Goal: Connect with others: Connect with others

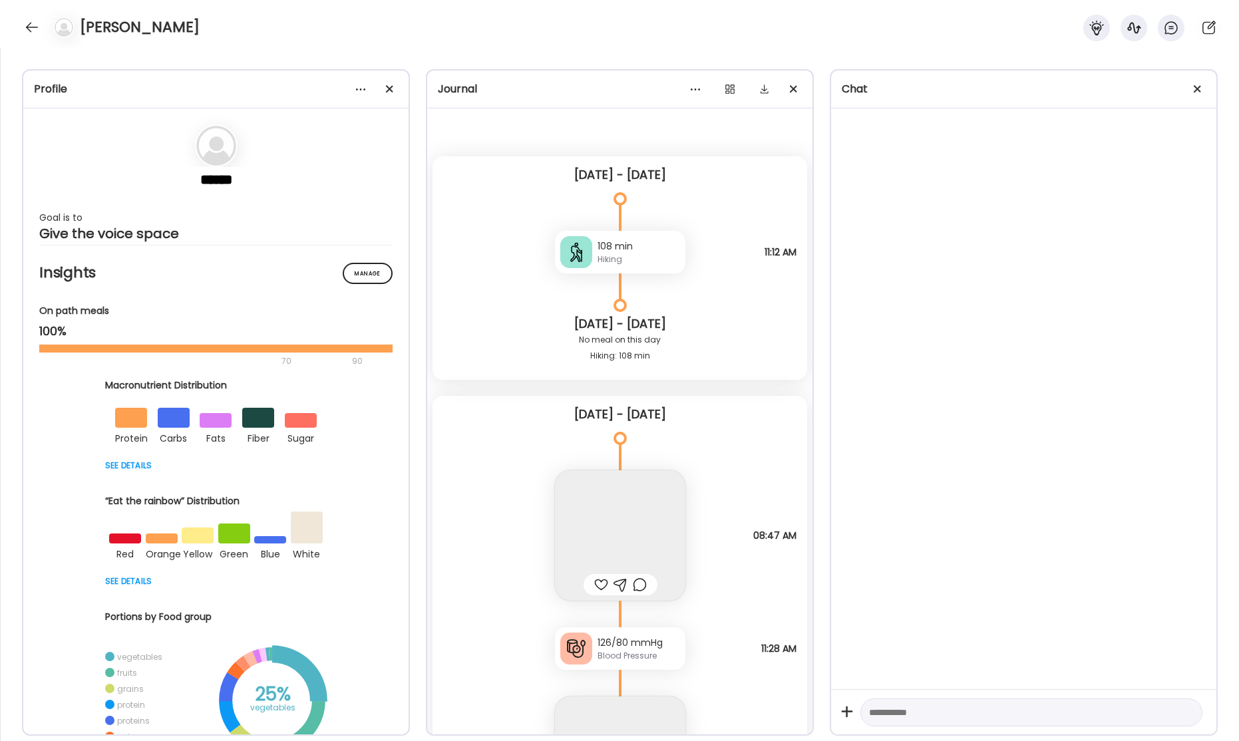
scroll to position [37795, 0]
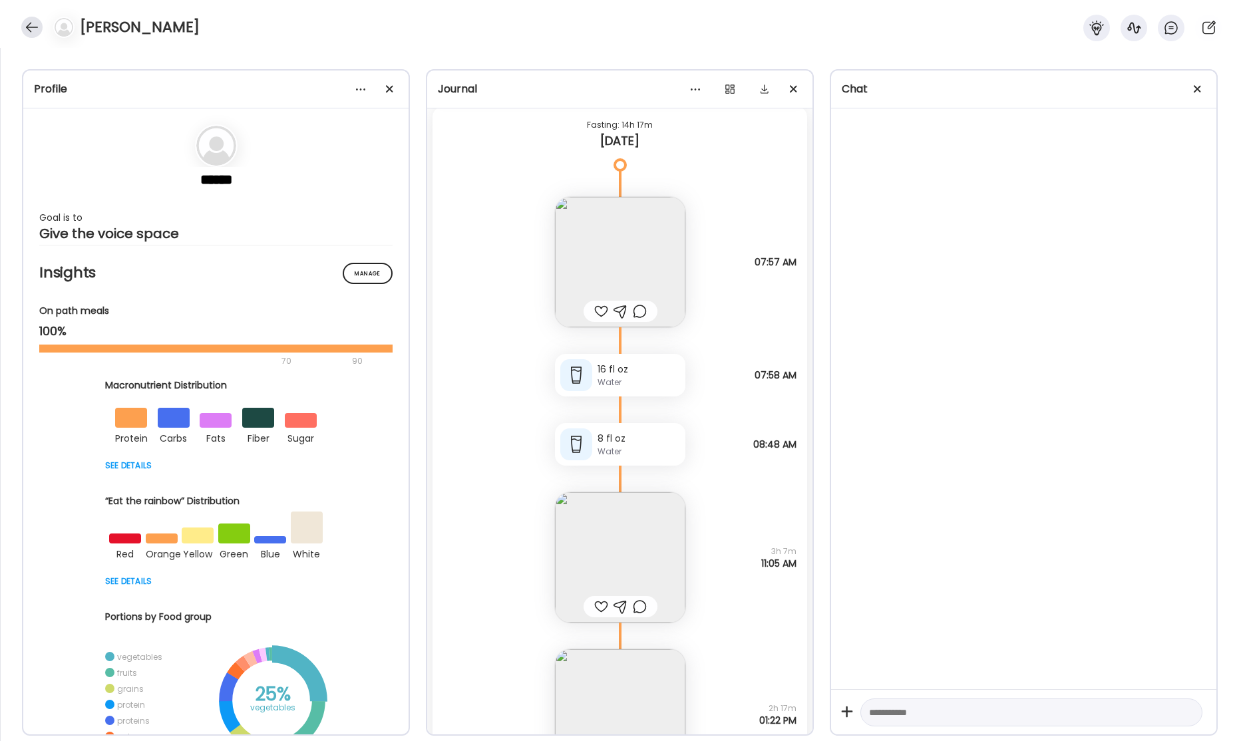
click at [32, 29] on div at bounding box center [31, 27] width 21 height 21
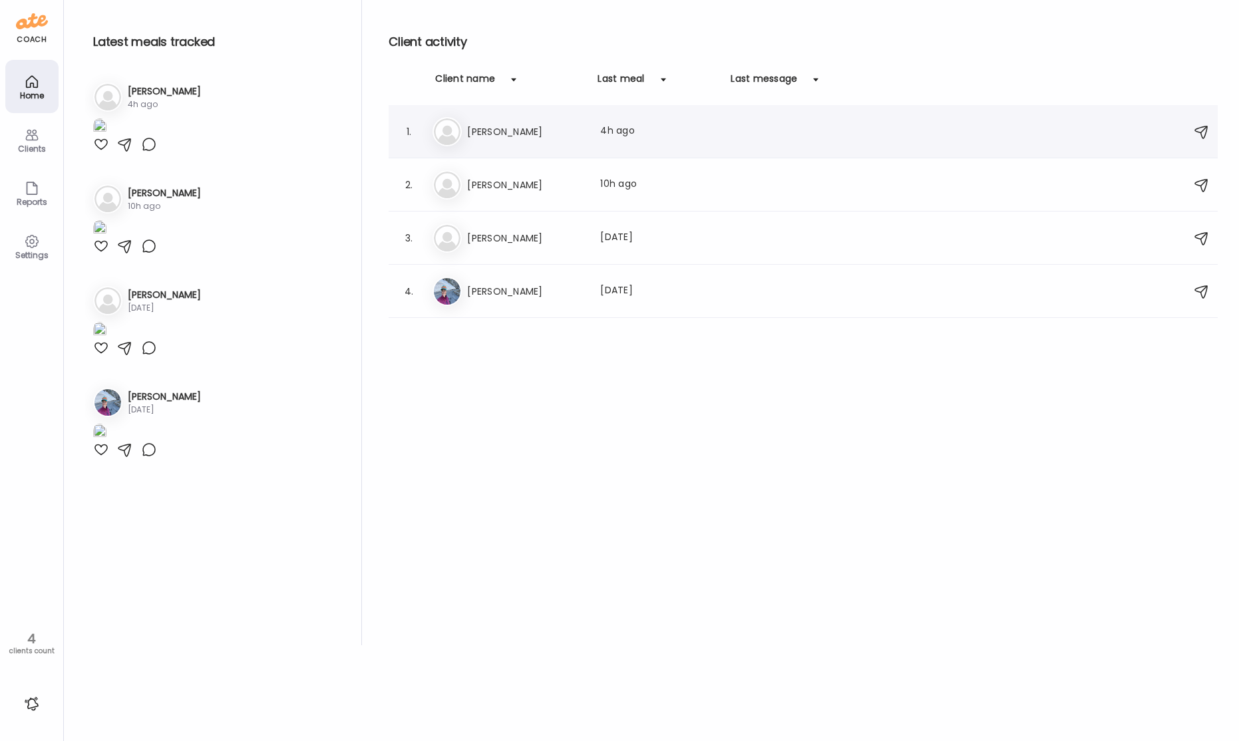
click at [498, 133] on h3 "[PERSON_NAME]" at bounding box center [525, 132] width 117 height 16
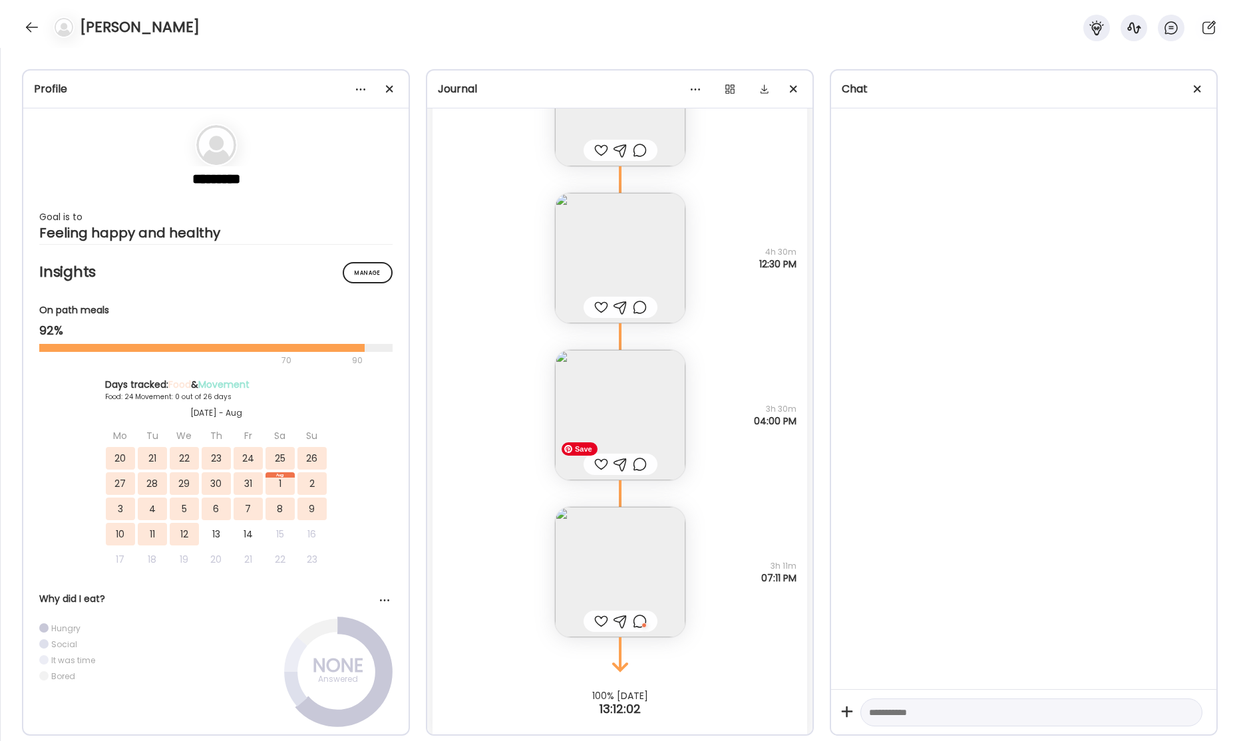
scroll to position [28896, 0]
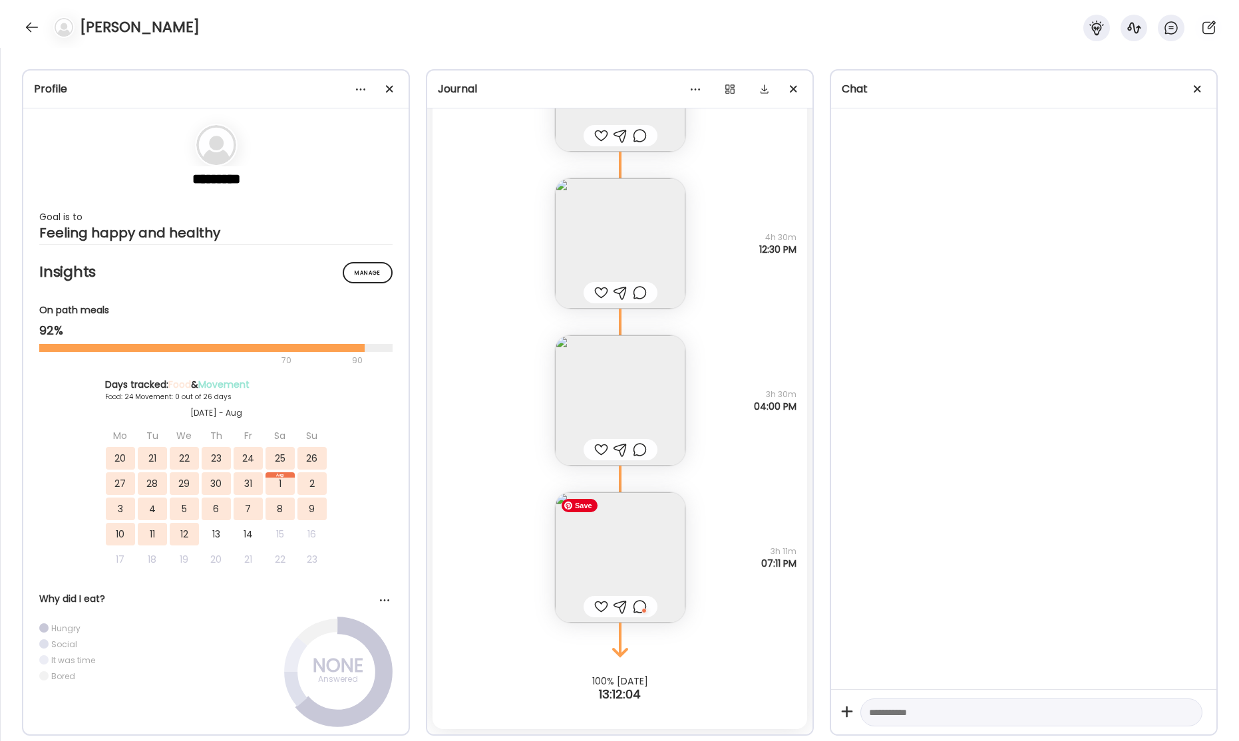
click at [618, 570] on img at bounding box center [620, 557] width 130 height 130
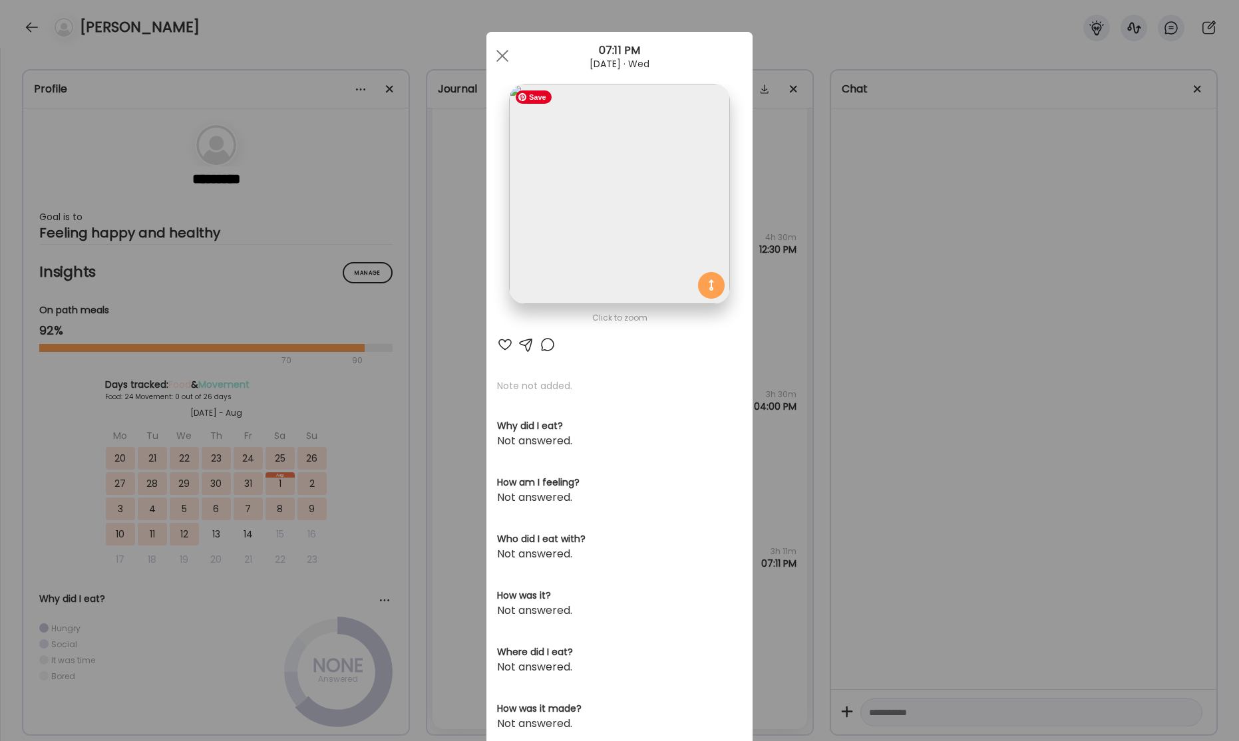
click at [643, 252] on img at bounding box center [619, 194] width 220 height 220
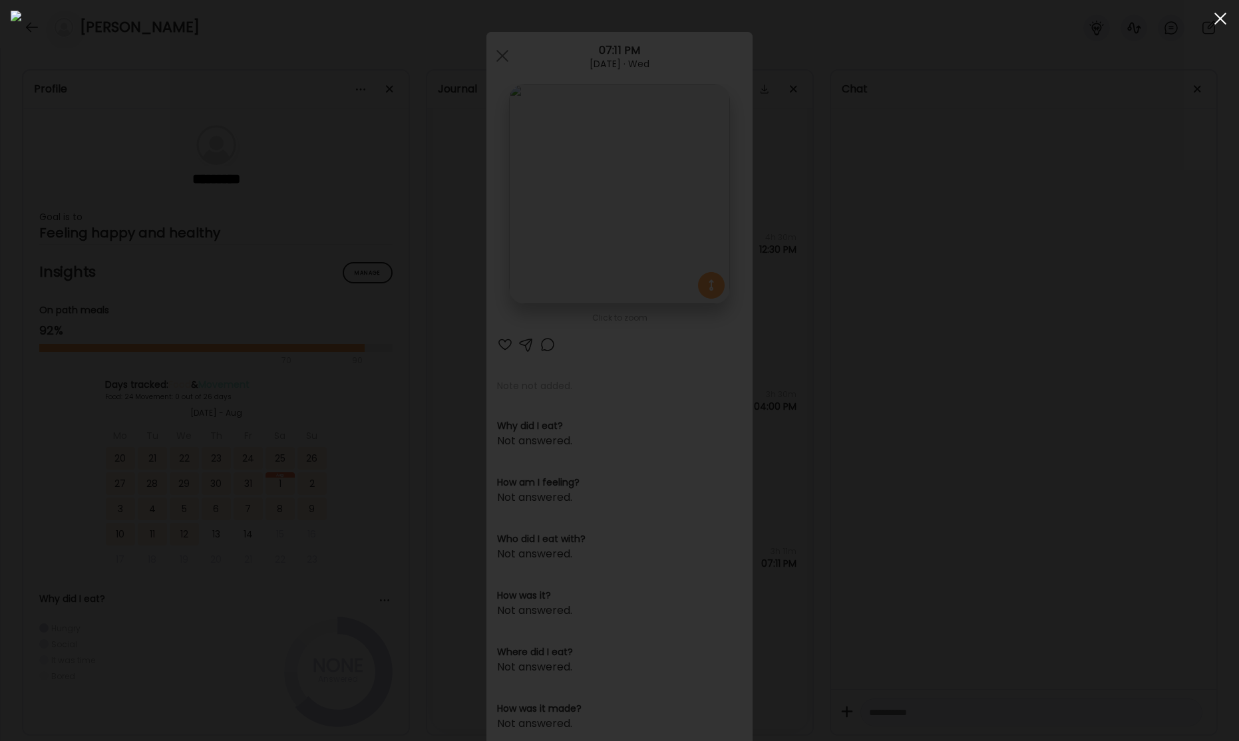
click at [1219, 19] on span at bounding box center [1221, 19] width 12 height 12
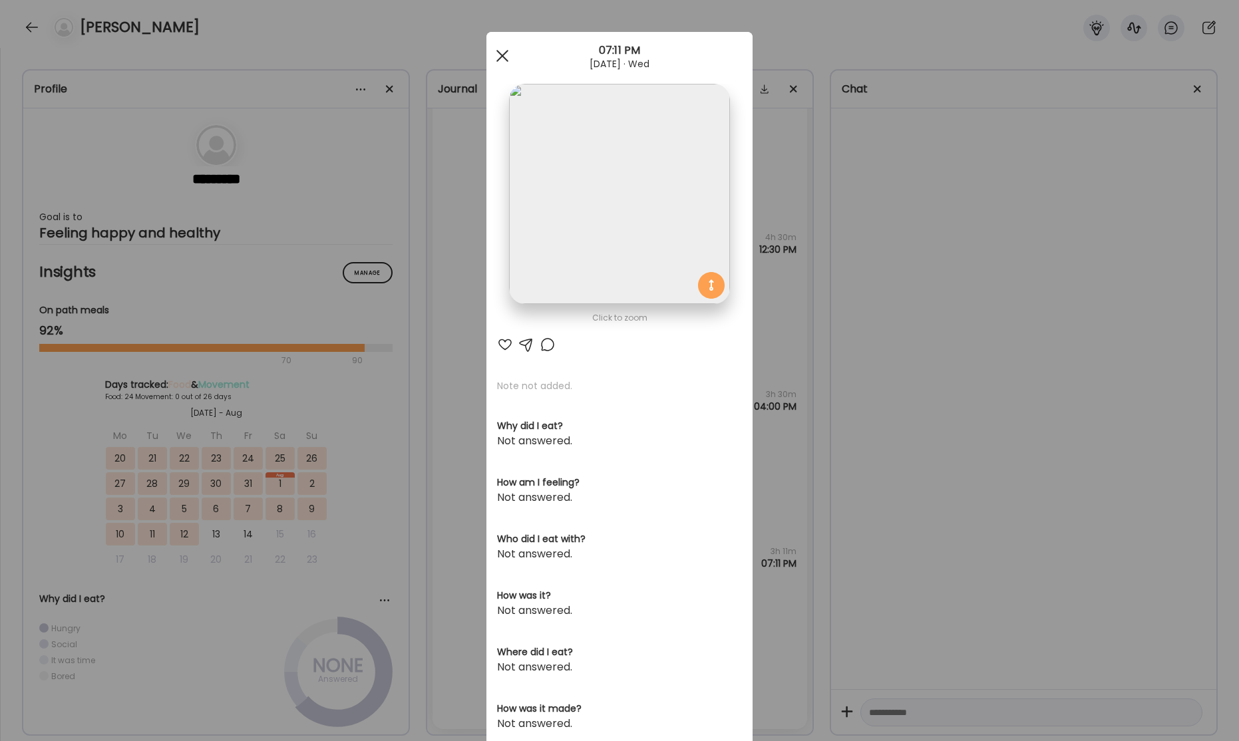
click at [508, 55] on div at bounding box center [502, 56] width 27 height 27
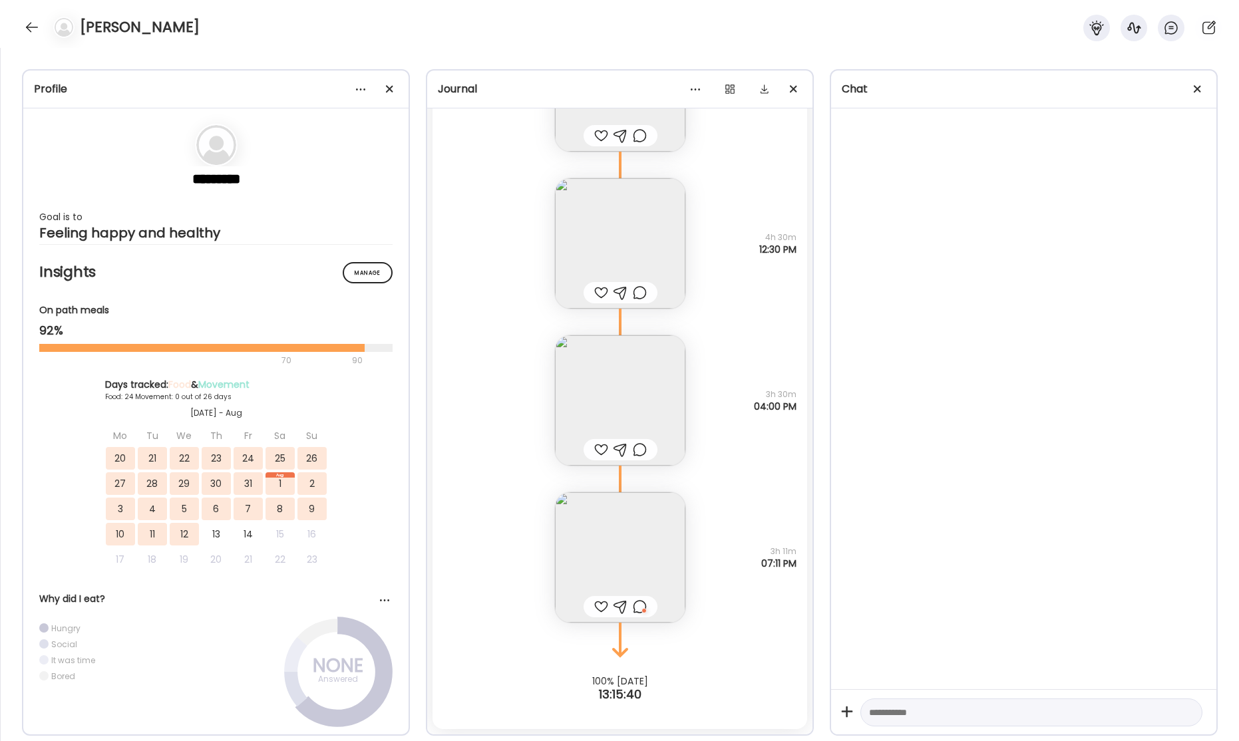
drag, startPoint x: 30, startPoint y: 32, endPoint x: 204, endPoint y: 89, distance: 182.7
click at [31, 32] on div at bounding box center [31, 27] width 21 height 21
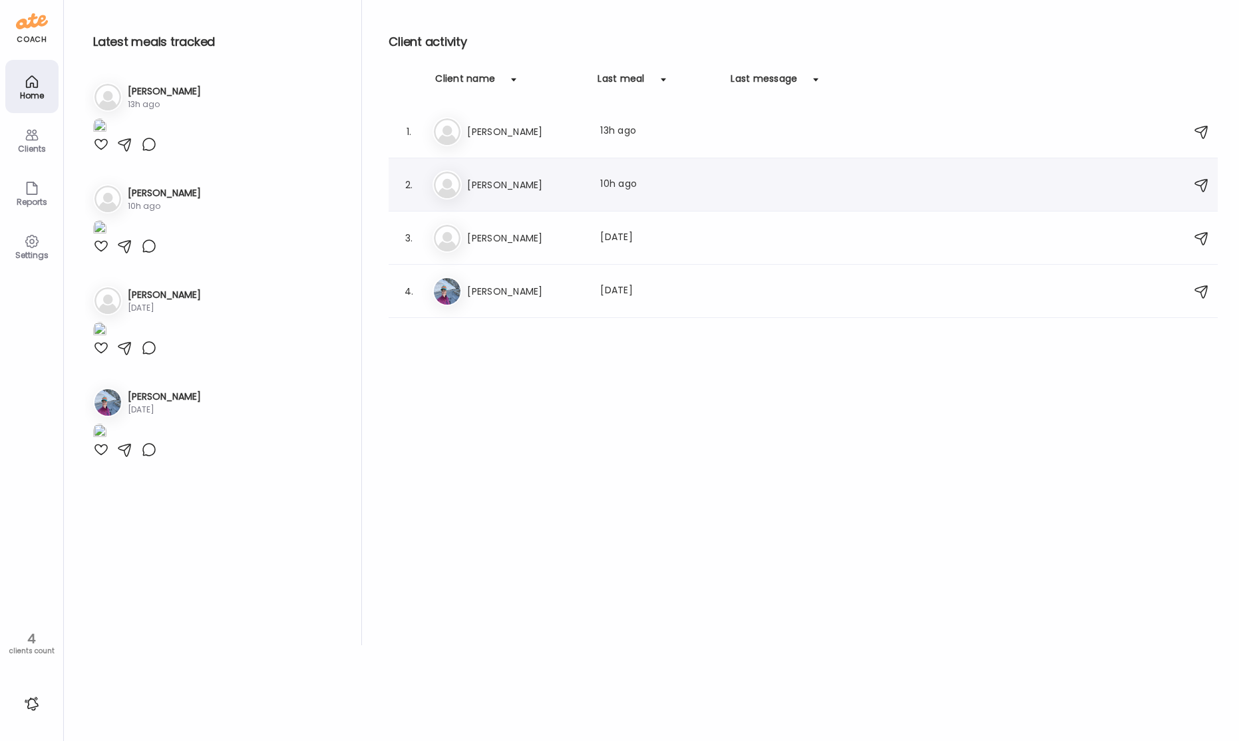
click at [570, 196] on div "Kr [PERSON_NAME] Last meal: 10h ago" at bounding box center [805, 184] width 745 height 29
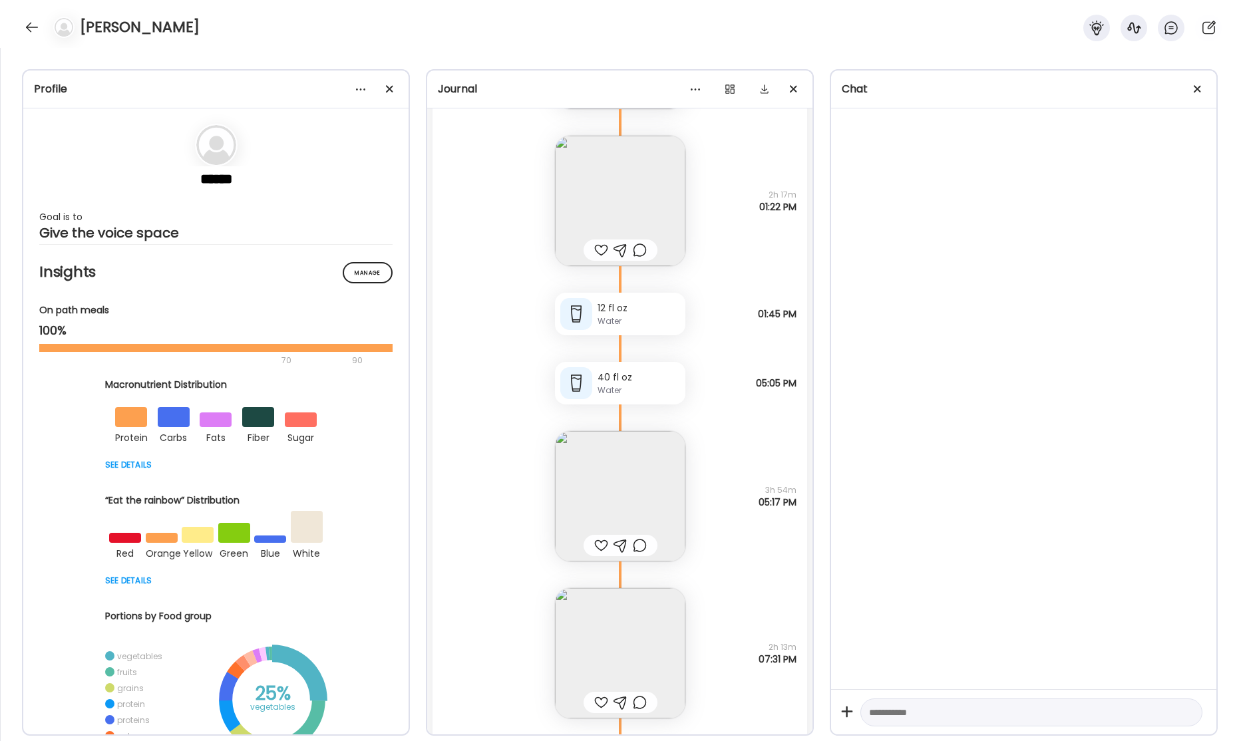
scroll to position [38312, 0]
click at [643, 477] on img at bounding box center [620, 492] width 130 height 130
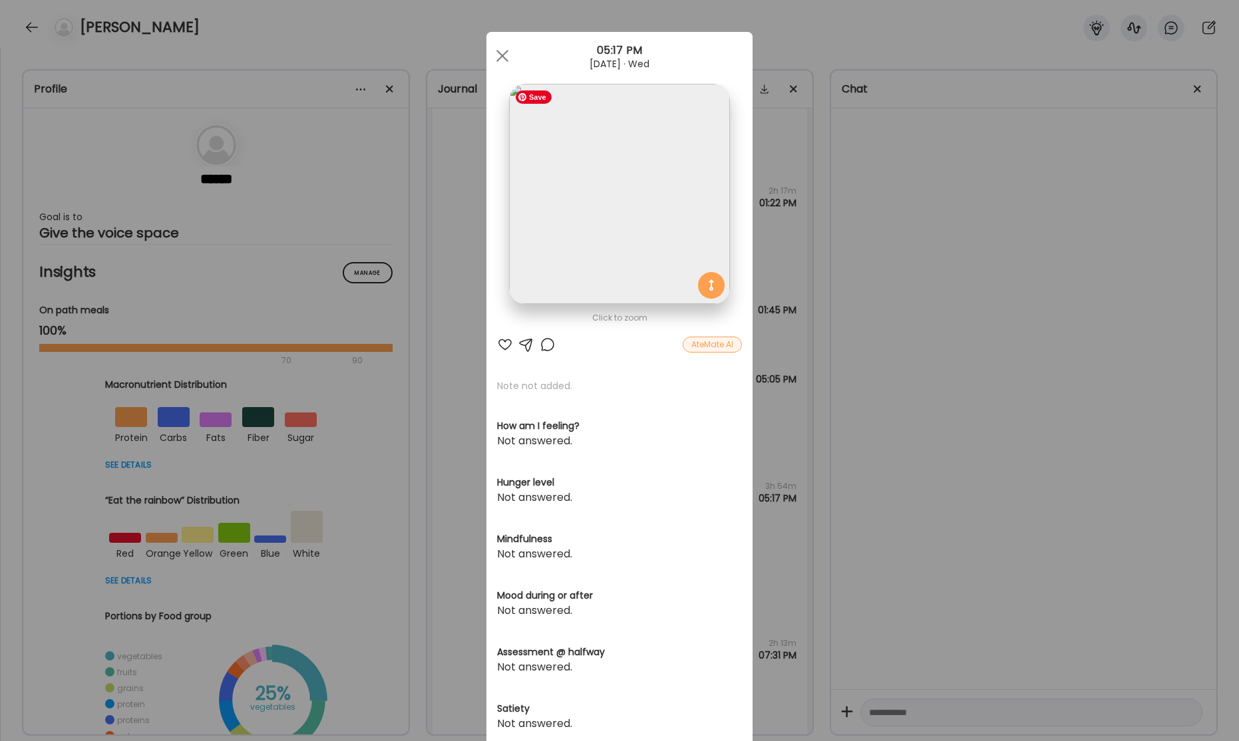
click at [665, 245] on img at bounding box center [619, 194] width 220 height 220
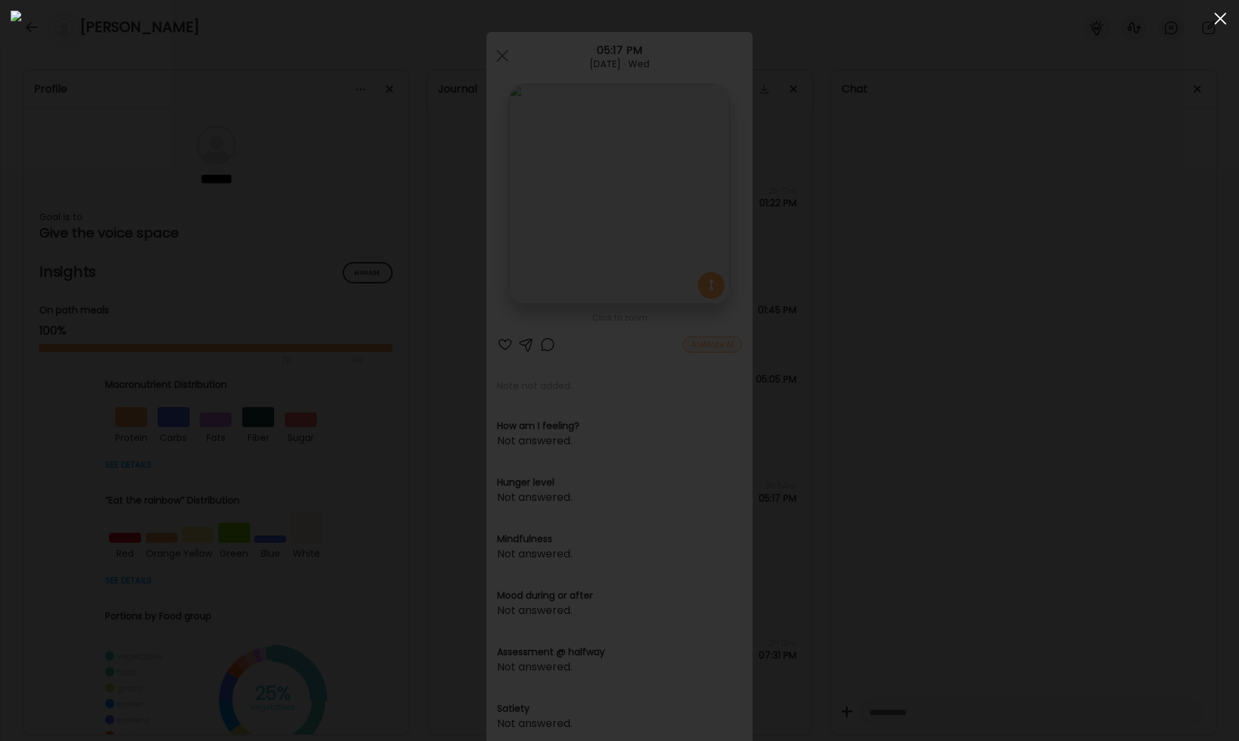
click at [1220, 20] on div at bounding box center [1220, 18] width 27 height 27
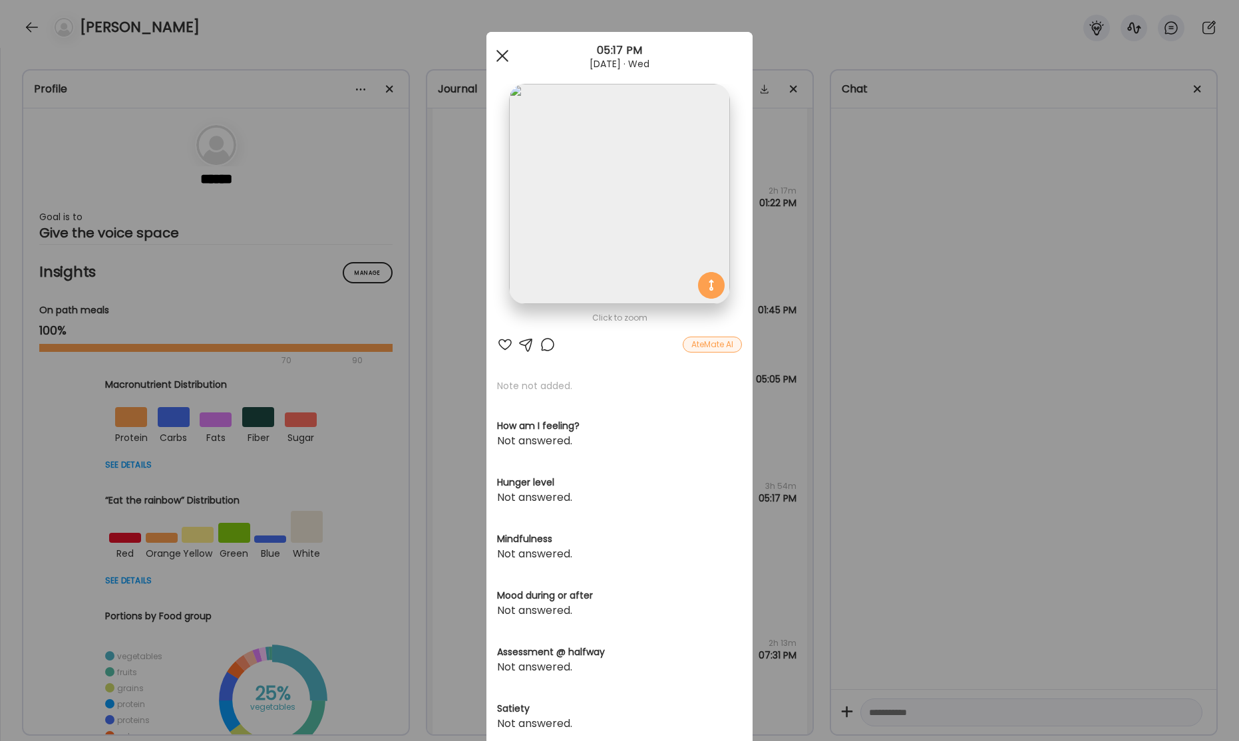
click at [502, 57] on span at bounding box center [502, 56] width 12 height 12
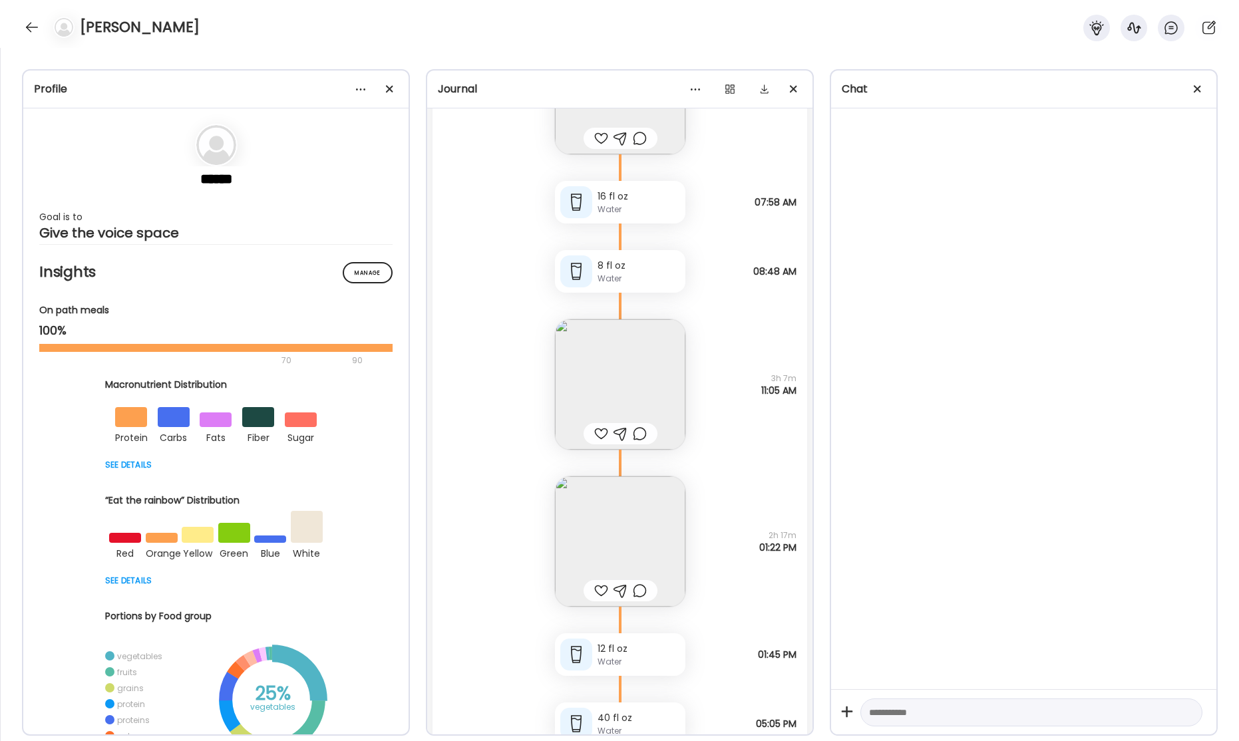
scroll to position [37959, 0]
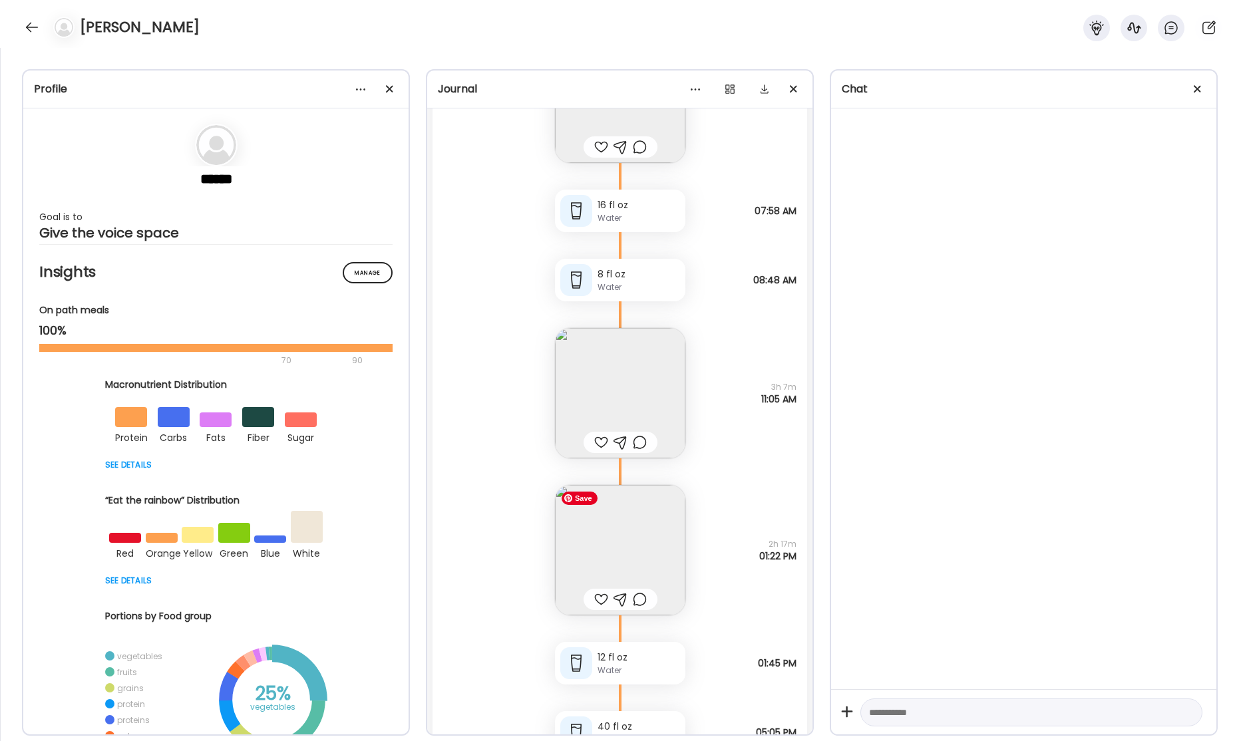
click at [616, 522] on img at bounding box center [620, 550] width 130 height 130
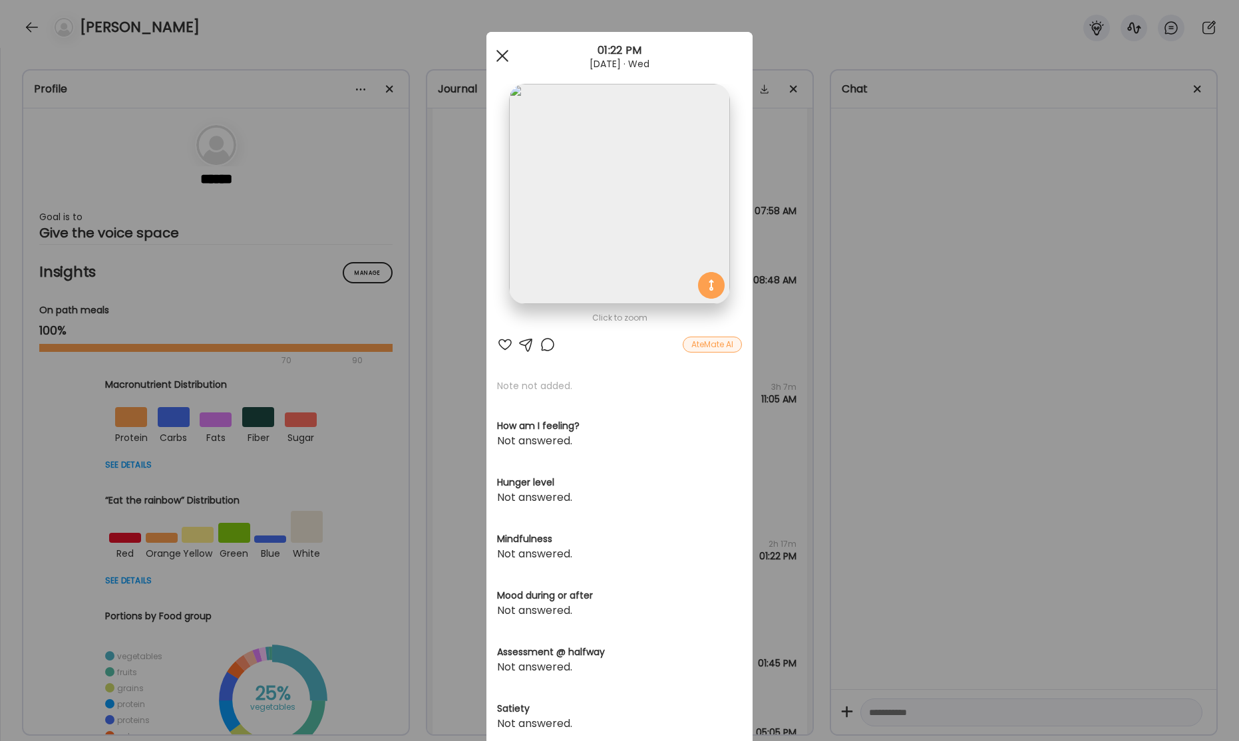
click at [505, 59] on span at bounding box center [502, 56] width 12 height 12
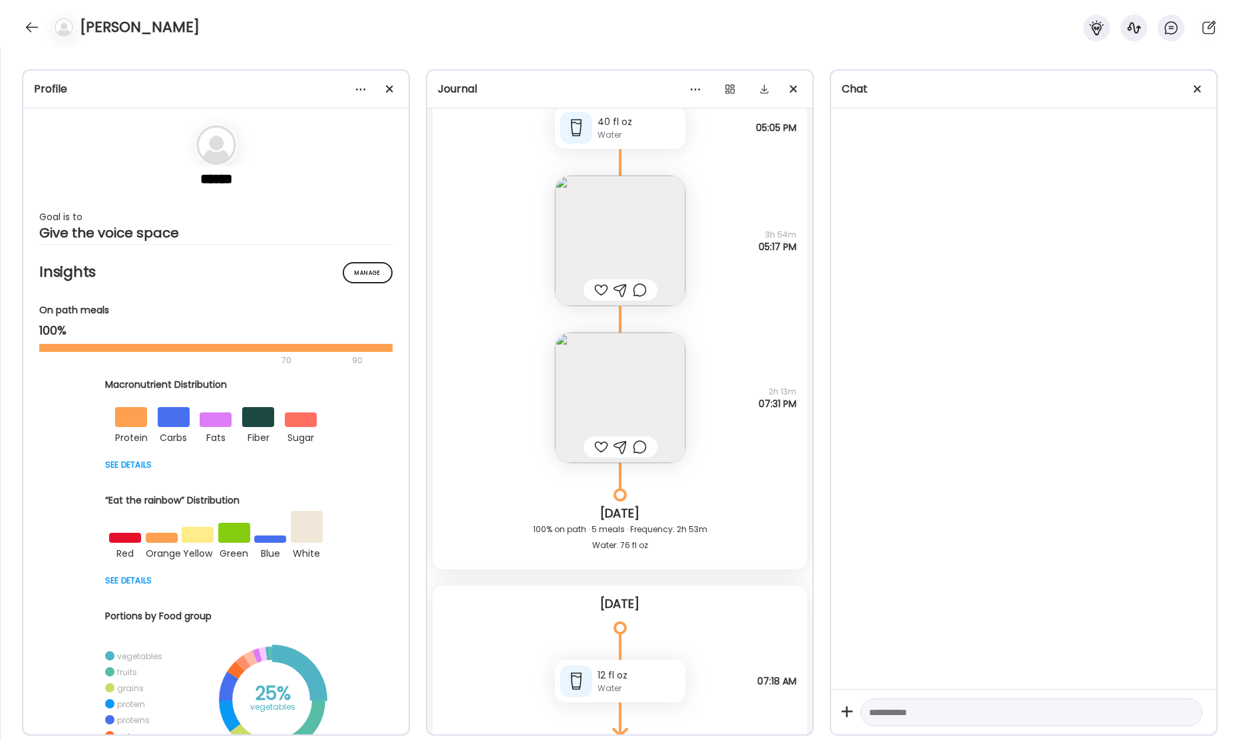
scroll to position [38644, 0]
